Goal: Information Seeking & Learning: Learn about a topic

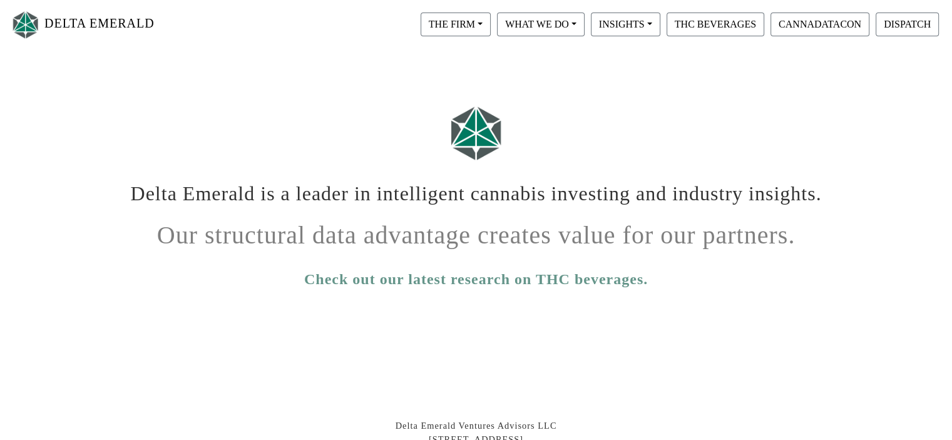
scroll to position [95, 0]
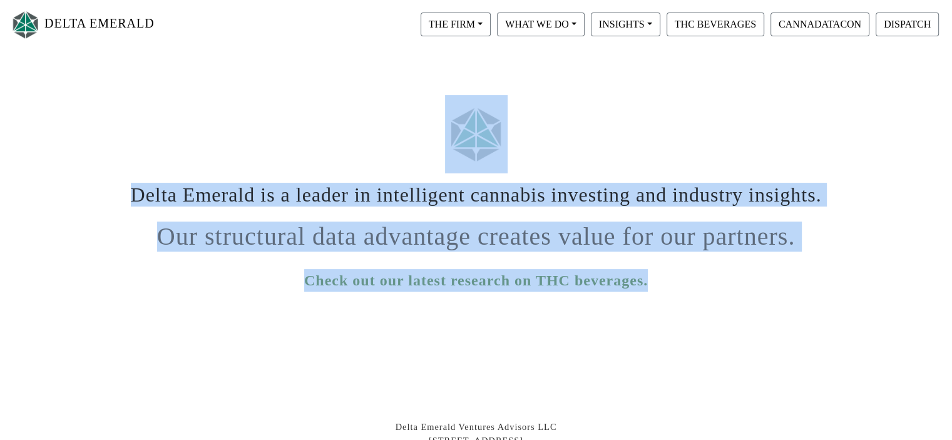
drag, startPoint x: 665, startPoint y: 278, endPoint x: 618, endPoint y: 86, distance: 197.8
click at [523, 81] on div "Delta Emerald is a leader in intelligent cannabis investing and industry insigh…" at bounding box center [477, 169] width 714 height 243
click at [674, 159] on div at bounding box center [477, 134] width 714 height 78
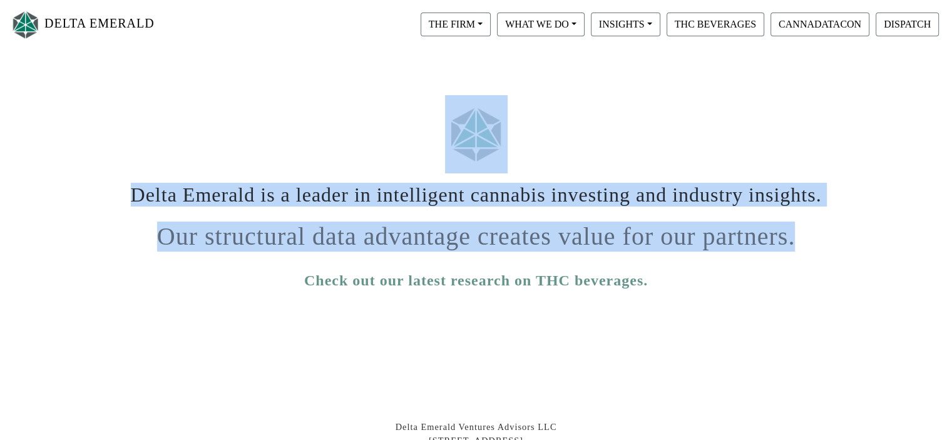
drag, startPoint x: 674, startPoint y: 159, endPoint x: 834, endPoint y: 250, distance: 183.6
click at [834, 250] on div "Delta Emerald is a leader in intelligent cannabis investing and industry insigh…" at bounding box center [476, 339] width 952 height 583
drag, startPoint x: 834, startPoint y: 250, endPoint x: 608, endPoint y: 140, distance: 250.6
click at [608, 140] on div "Delta Emerald is a leader in intelligent cannabis investing and industry insigh…" at bounding box center [476, 339] width 952 height 583
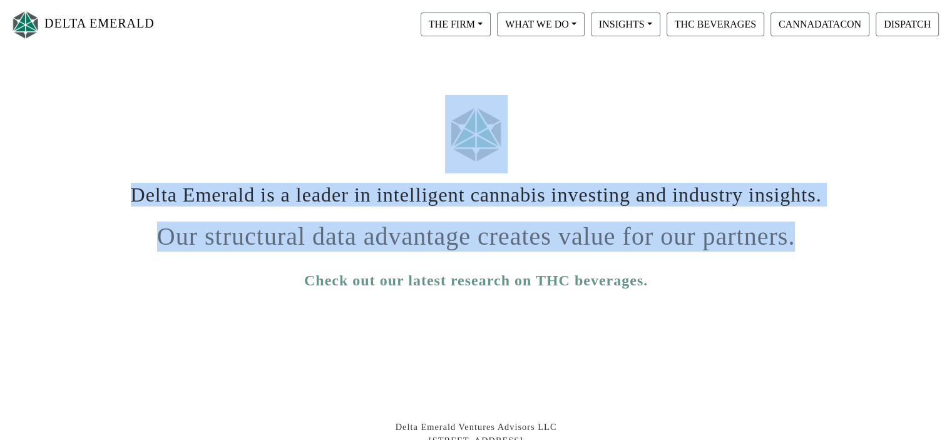
click at [610, 138] on div at bounding box center [477, 134] width 714 height 78
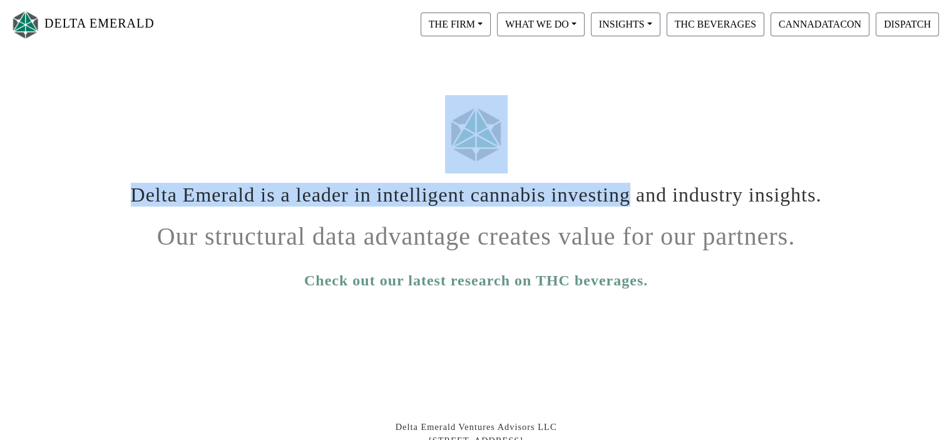
drag, startPoint x: 610, startPoint y: 147, endPoint x: 625, endPoint y: 190, distance: 45.7
click at [625, 190] on div "Delta Emerald is a leader in intelligent cannabis investing and industry insigh…" at bounding box center [477, 193] width 714 height 197
click at [625, 190] on h1 "Delta Emerald is a leader in intelligent cannabis investing and industry insigh…" at bounding box center [476, 189] width 695 height 33
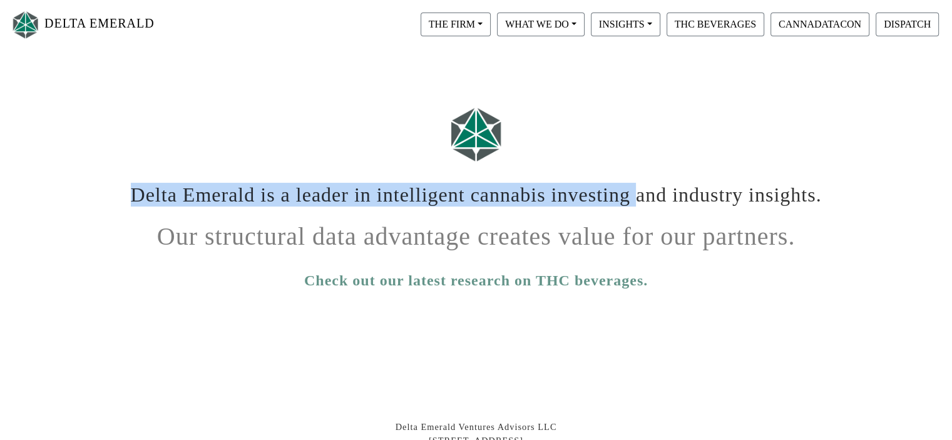
drag, startPoint x: 625, startPoint y: 190, endPoint x: 120, endPoint y: 182, distance: 504.6
click at [120, 182] on div "Delta Emerald is a leader in intelligent cannabis investing and industry insigh…" at bounding box center [477, 192] width 714 height 38
click at [549, 277] on link "Check out our latest research on THC beverages." at bounding box center [476, 280] width 344 height 23
